Goal: Information Seeking & Learning: Learn about a topic

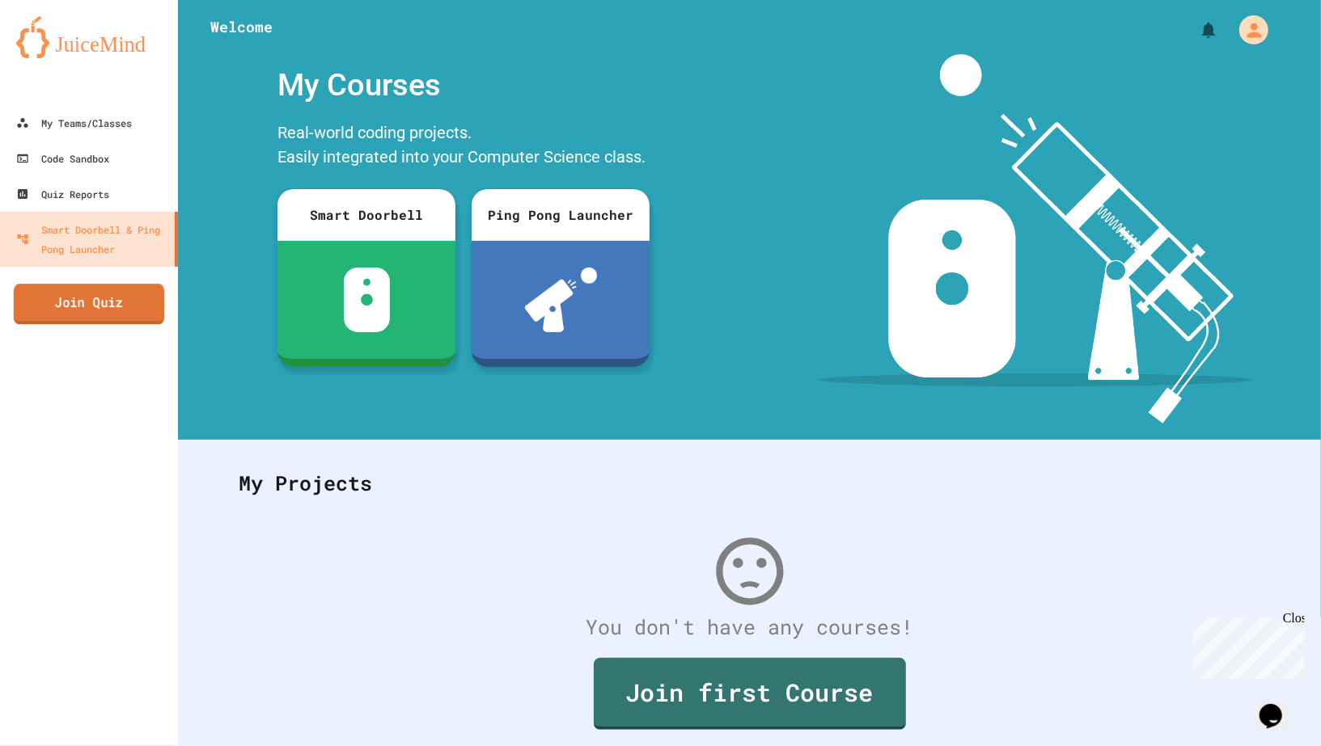
click at [118, 289] on link "Join Quiz" at bounding box center [89, 304] width 150 height 40
click at [64, 125] on div "My Teams/Classes" at bounding box center [73, 123] width 119 height 20
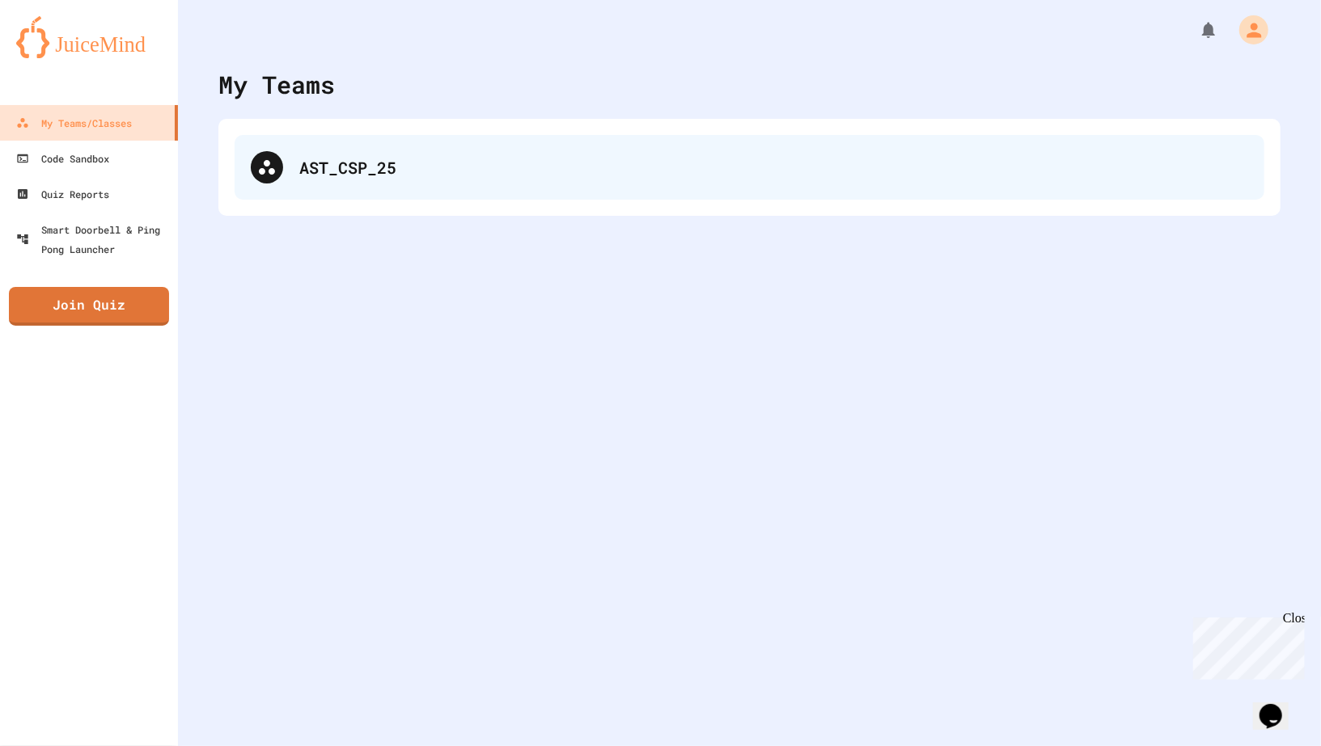
click at [328, 183] on div "AST_CSP_25" at bounding box center [750, 167] width 1030 height 65
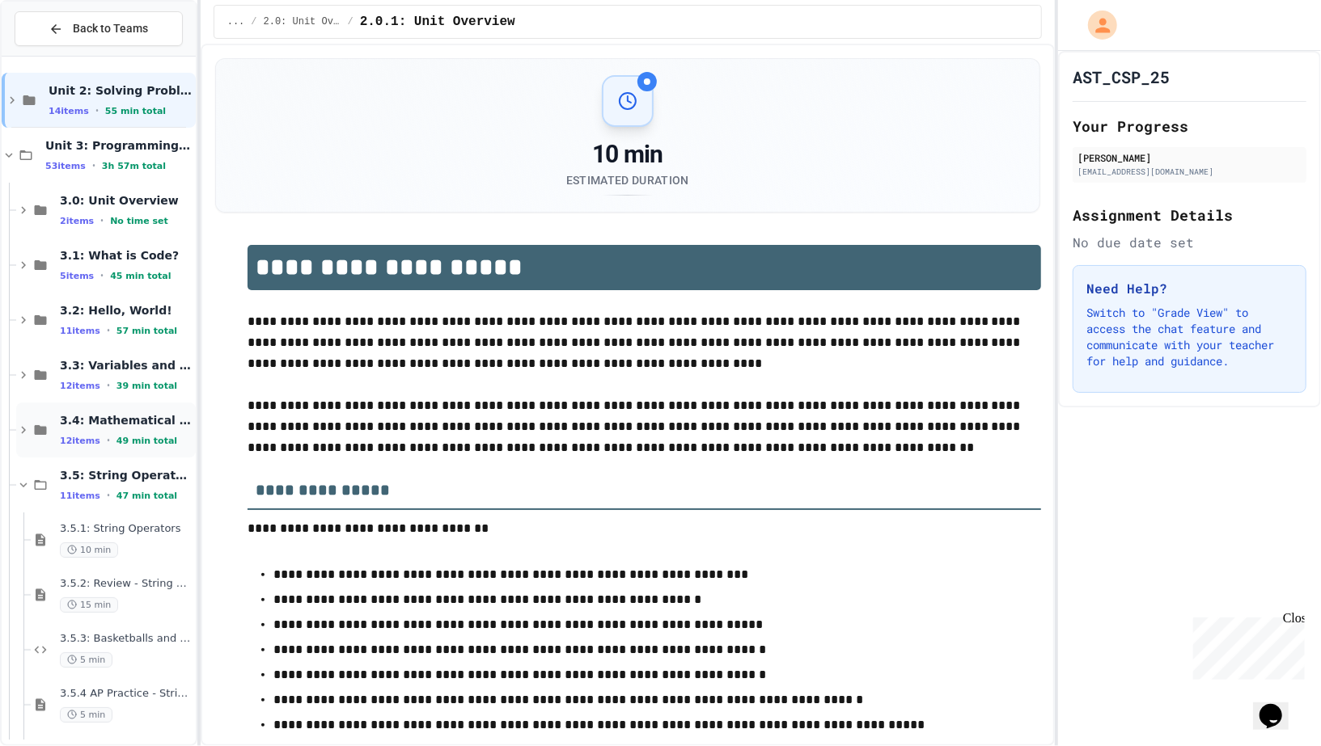
click at [107, 439] on span "•" at bounding box center [108, 440] width 3 height 13
click at [110, 489] on div "11 items • 47 min total" at bounding box center [126, 495] width 133 height 13
click at [110, 515] on div "3.5.1: String Operators 10 min" at bounding box center [113, 540] width 165 height 55
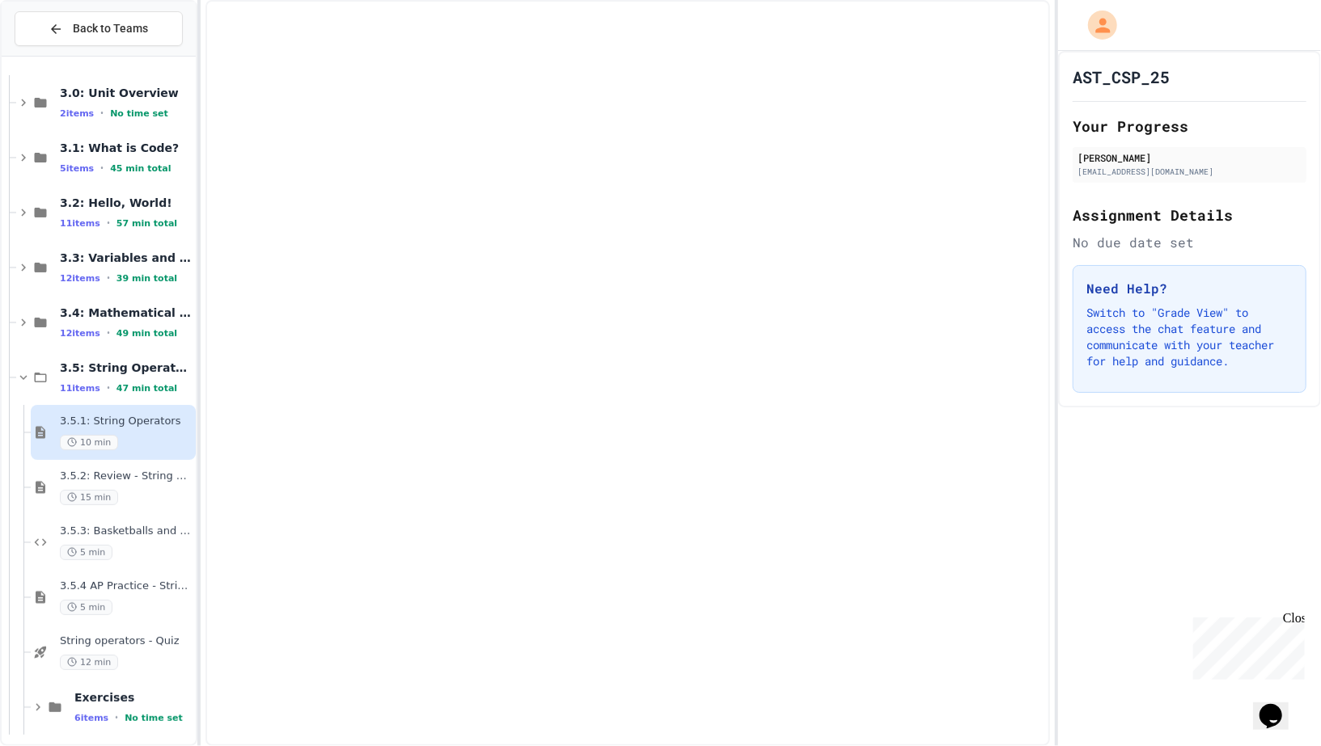
scroll to position [108, 0]
click at [137, 378] on div "3.5: String Operators 11 items • 47 min total" at bounding box center [126, 378] width 133 height 34
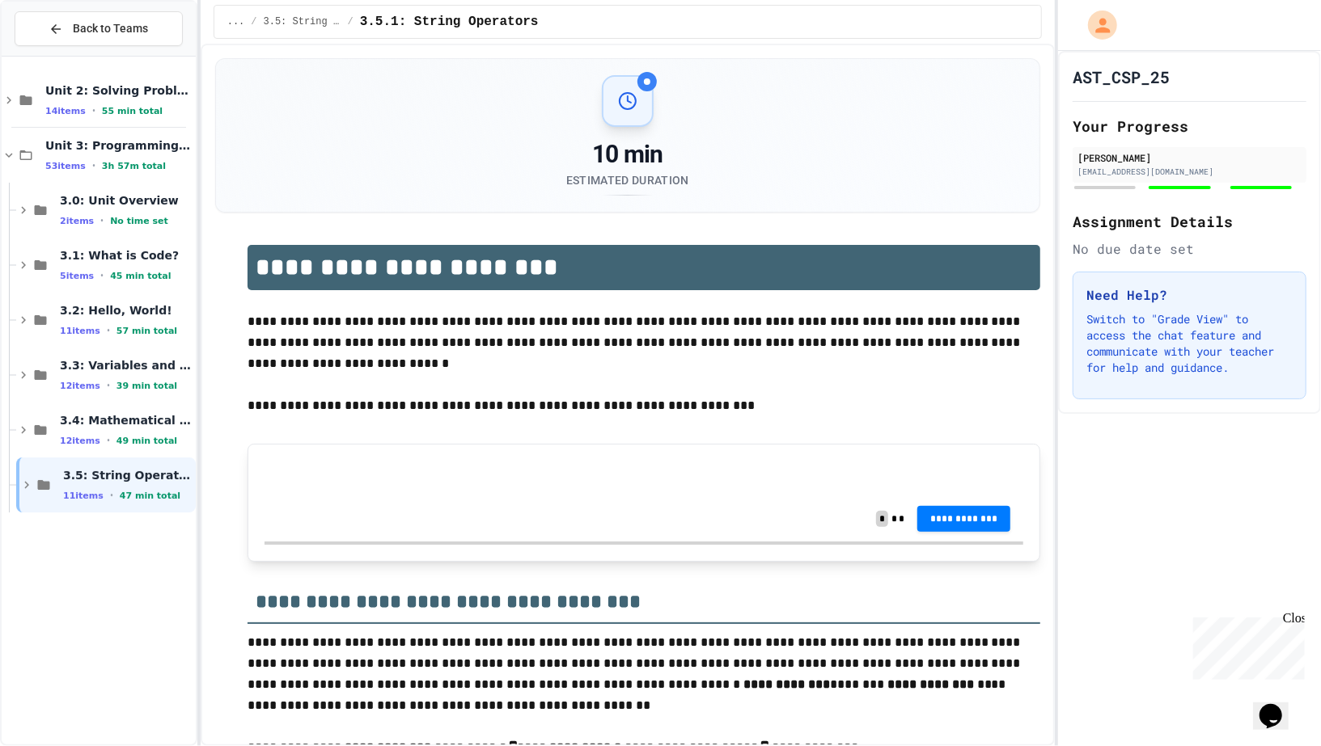
scroll to position [0, 0]
